Goal: Check status: Check status

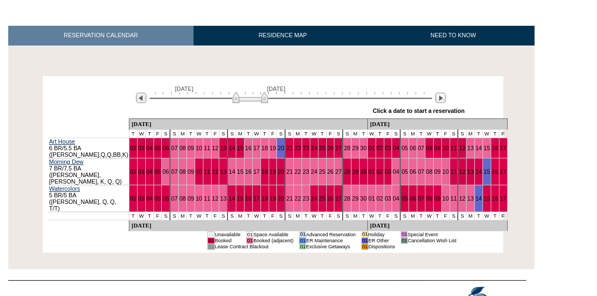
scroll to position [164, 0]
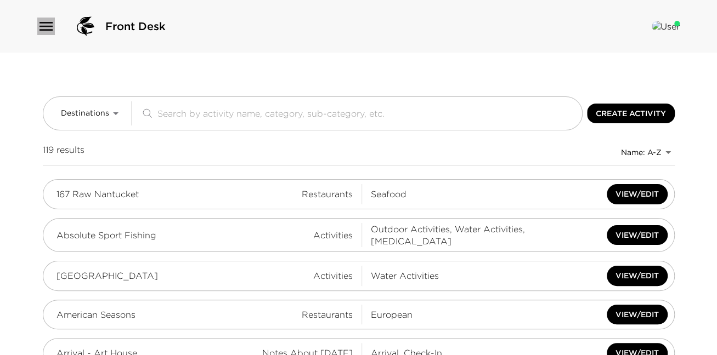
click at [48, 26] on icon "button" at bounding box center [45, 26] width 13 height 9
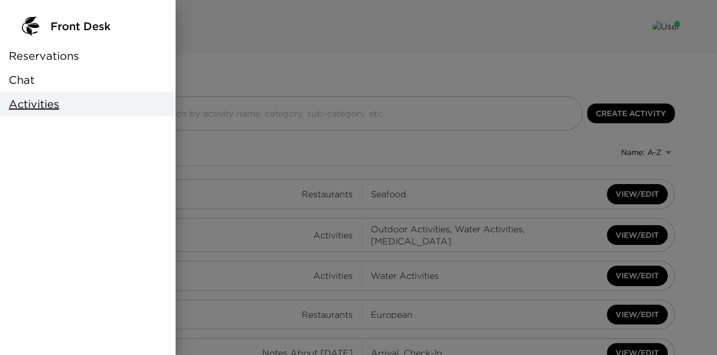
click at [59, 58] on span "Reservations" at bounding box center [44, 55] width 70 height 15
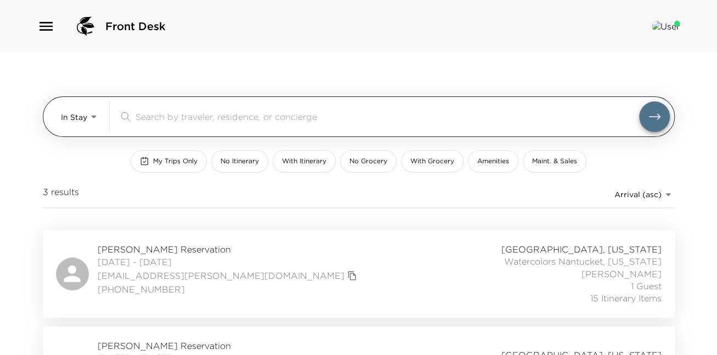
click at [98, 117] on body "Front Desk In Stay In-Stay ​ My Trips Only No Itinerary With Itinerary No Groce…" at bounding box center [358, 177] width 717 height 355
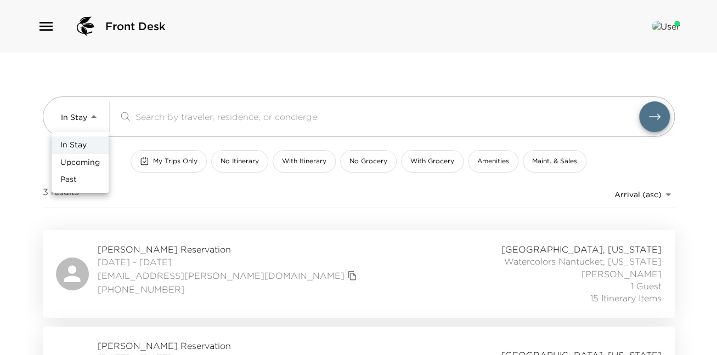
click at [88, 161] on span "Upcoming" at bounding box center [79, 162] width 39 height 11
type input "Upcoming"
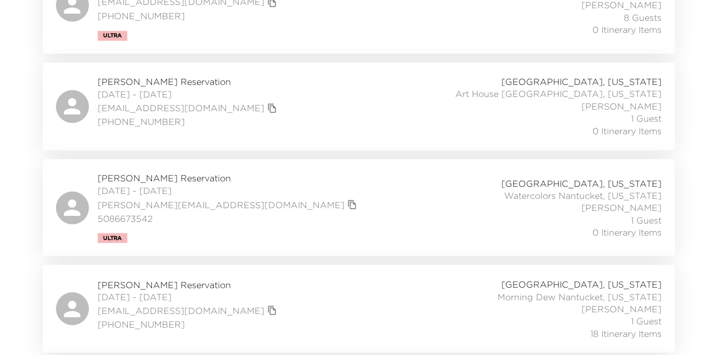
scroll to position [908, 0]
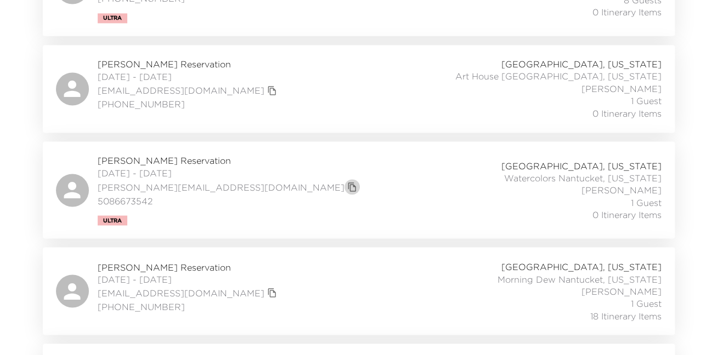
click at [347, 188] on icon "copy primary member email" at bounding box center [352, 187] width 10 height 10
